Goal: Information Seeking & Learning: Learn about a topic

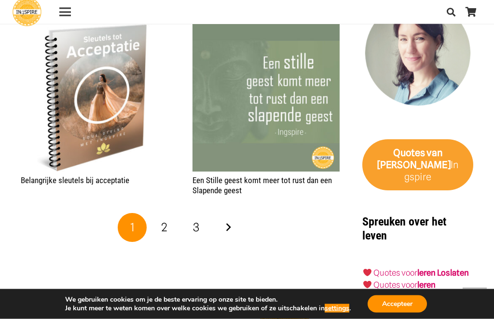
scroll to position [1472, 0]
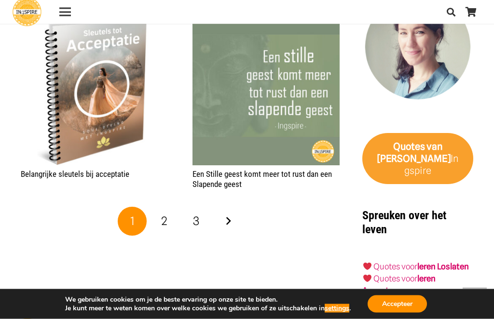
click at [168, 215] on link "2" at bounding box center [164, 221] width 29 height 29
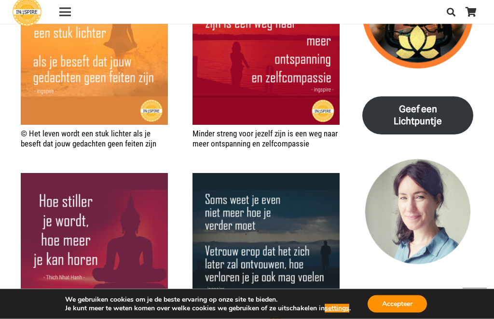
scroll to position [1308, 0]
click at [271, 240] on img "Citaat – Soms weet je even niet meer hoe je verder moet. Vetrouw erop dat het z…" at bounding box center [266, 247] width 148 height 148
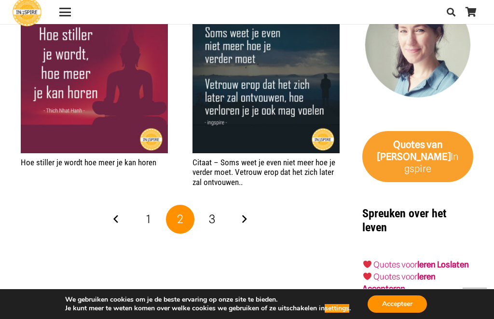
scroll to position [1473, 0]
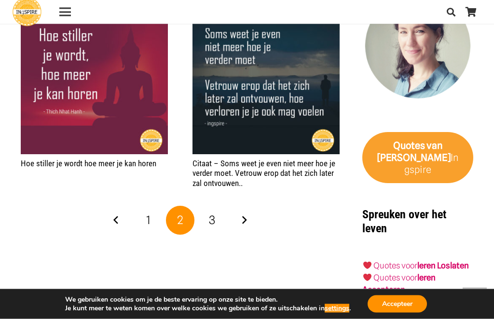
click at [213, 214] on span "3" at bounding box center [212, 221] width 6 height 14
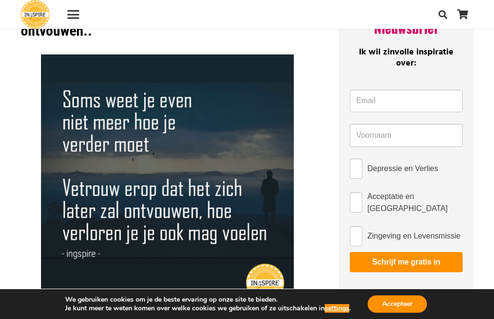
scroll to position [66, 0]
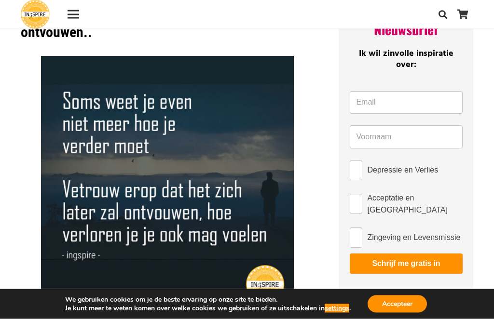
click at [226, 319] on div "We gebruiken cookies om je de beste ervaring op onze site te bieden. Je kunt me…" at bounding box center [246, 304] width 431 height 30
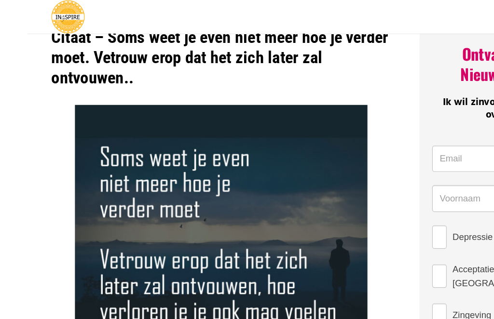
scroll to position [10, 0]
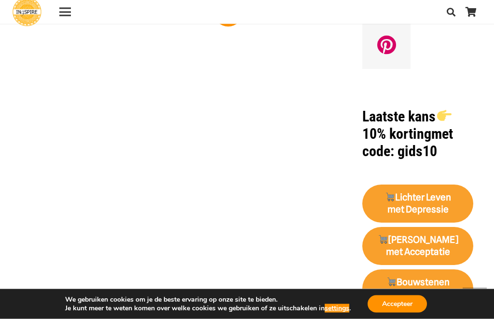
scroll to position [870, 0]
click at [420, 234] on strong "[PERSON_NAME] met Acceptatie" at bounding box center [418, 245] width 81 height 23
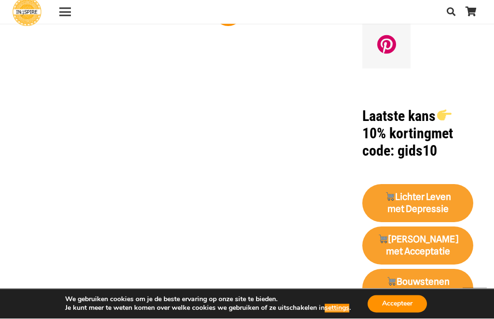
scroll to position [902, 0]
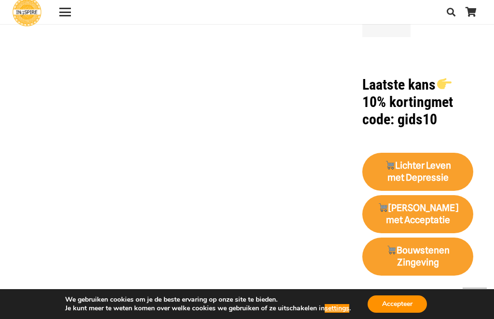
click at [450, 244] on link "Bouwstenen Zingeving" at bounding box center [417, 257] width 111 height 39
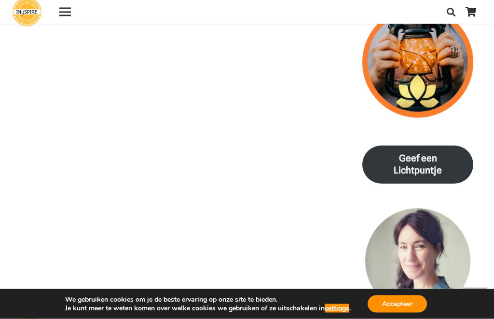
scroll to position [1258, 0]
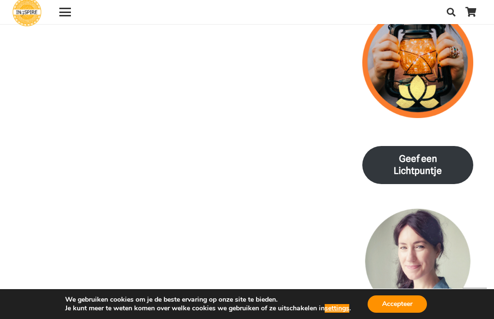
click at [424, 156] on strong "Geef een Lichtpuntje" at bounding box center [417, 164] width 48 height 23
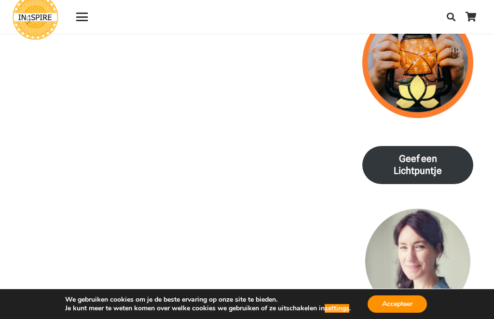
scroll to position [1290, 0]
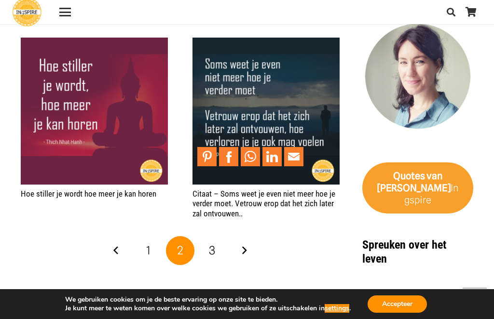
scroll to position [1443, 0]
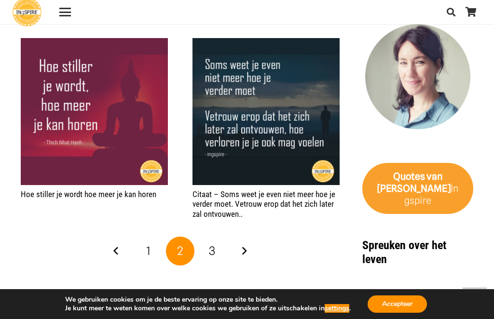
click at [207, 237] on link "3" at bounding box center [212, 251] width 29 height 29
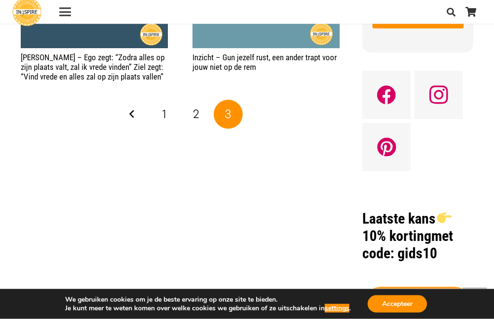
scroll to position [765, 0]
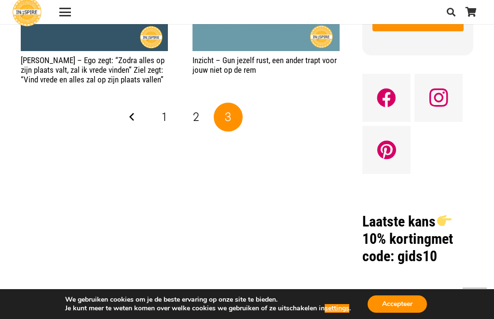
click at [191, 114] on link "2" at bounding box center [196, 117] width 29 height 29
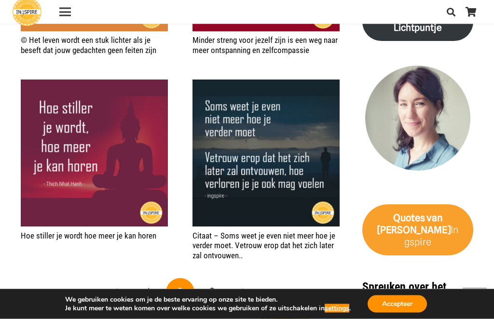
scroll to position [1401, 0]
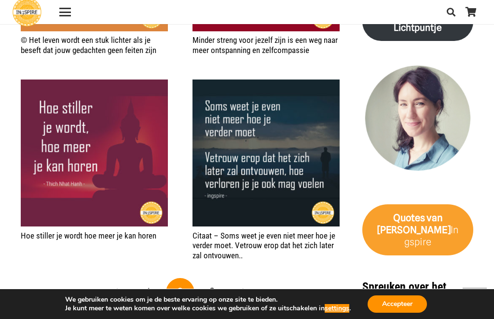
click at [211, 285] on span "3" at bounding box center [212, 292] width 6 height 14
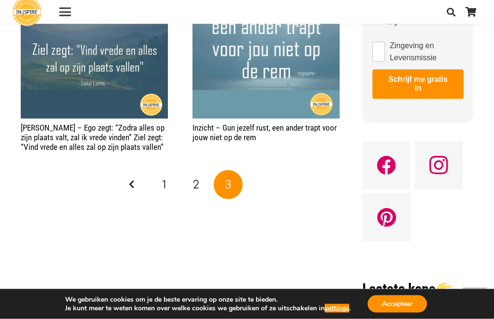
scroll to position [697, 0]
click at [162, 183] on span "1" at bounding box center [164, 184] width 4 height 14
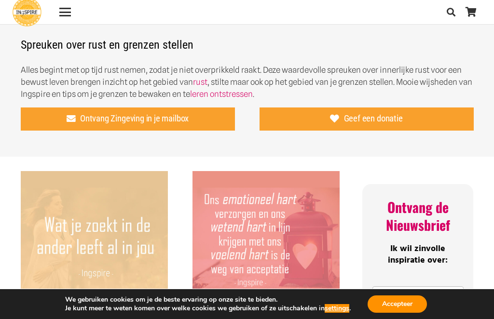
scroll to position [301, 0]
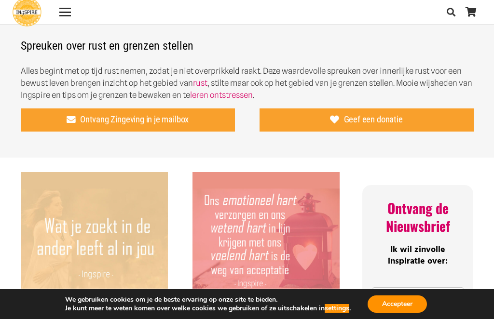
click at [261, 244] on img "Ons emotioneel hart verzorgen en ons voelend hart in lijn krijgen met ons weten…" at bounding box center [266, 246] width 148 height 148
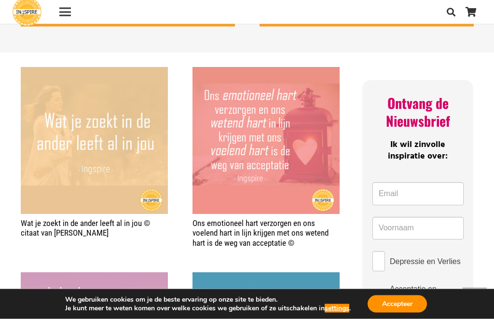
scroll to position [407, 0]
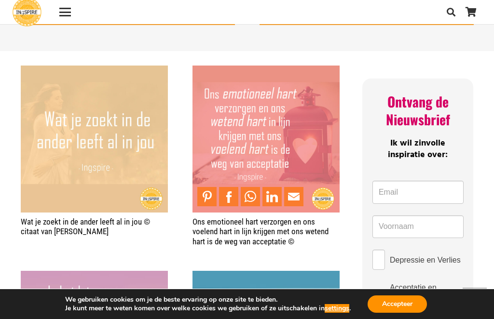
click at [259, 140] on img "Ons emotioneel hart verzorgen en ons voelend hart in lijn krijgen met ons weten…" at bounding box center [266, 140] width 148 height 148
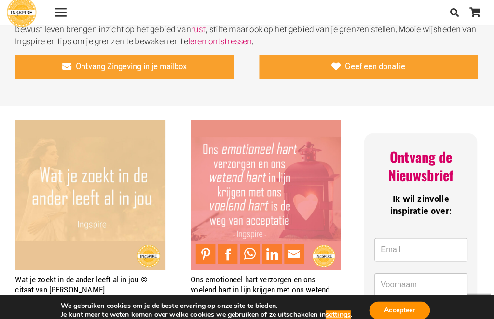
scroll to position [363, 0]
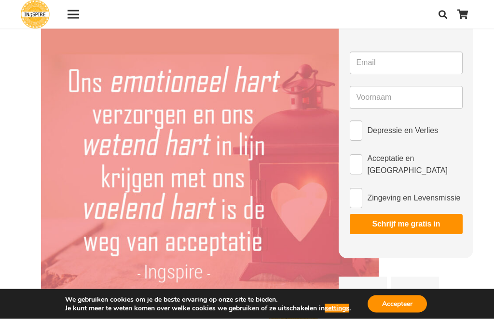
scroll to position [118, 0]
